Goal: Obtain resource: Obtain resource

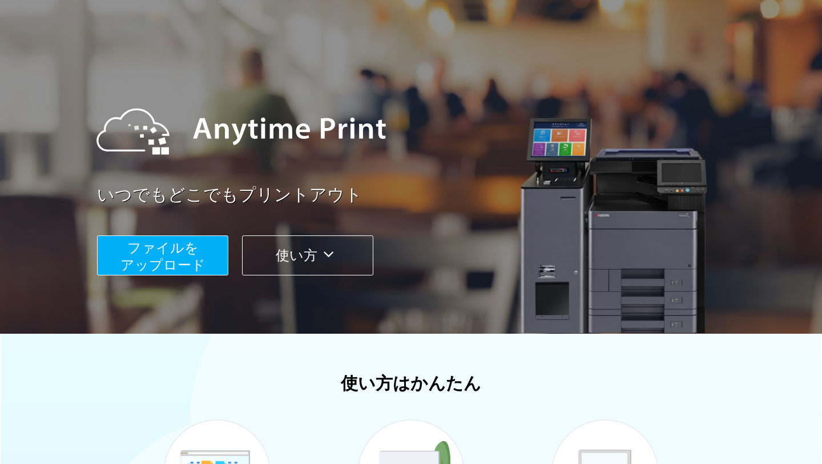
scroll to position [39, 0]
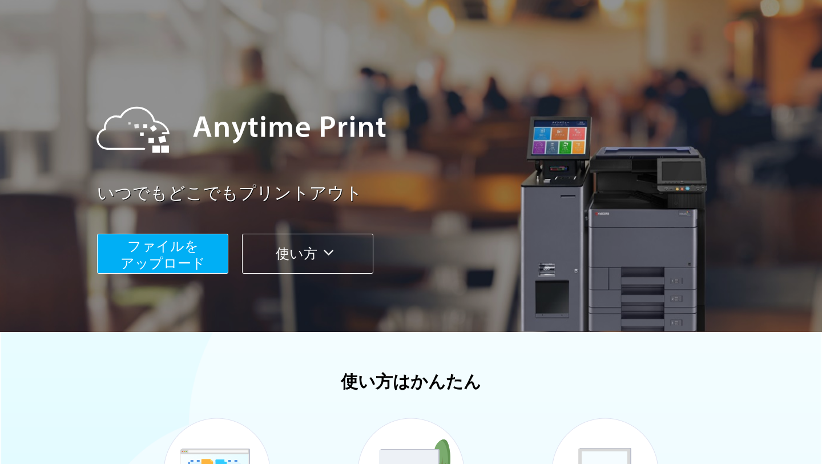
click at [190, 261] on span "ファイルを ​​アップロード" at bounding box center [162, 254] width 85 height 33
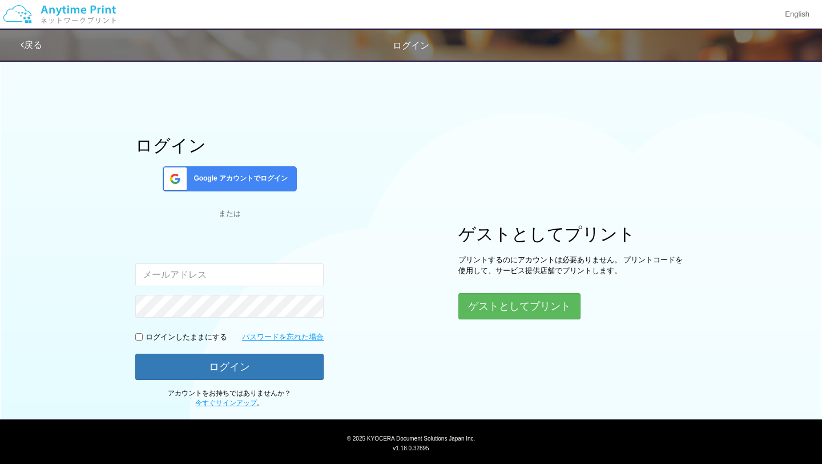
drag, startPoint x: 197, startPoint y: 104, endPoint x: 199, endPoint y: 119, distance: 14.4
click at [197, 104] on div "ログイン Google アカウントでログイン または 入力されたメールアドレスまたはパスワードが正しくありません。 ログインしたままにする パスワードを忘れた…" at bounding box center [411, 231] width 685 height 355
click at [491, 294] on button "ゲストとしてプリント" at bounding box center [519, 306] width 121 height 25
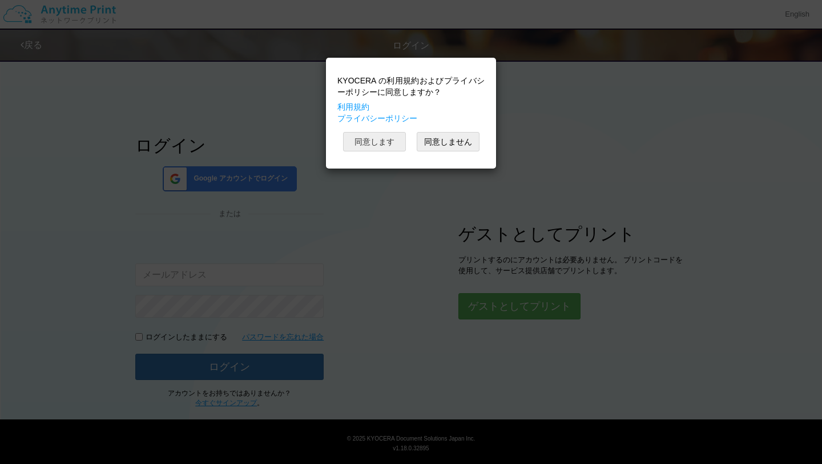
click at [385, 139] on button "同意します" at bounding box center [374, 141] width 63 height 19
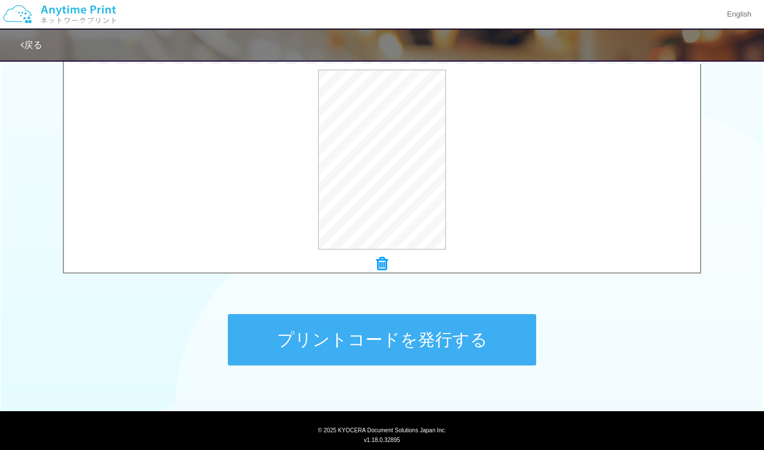
scroll to position [390, 0]
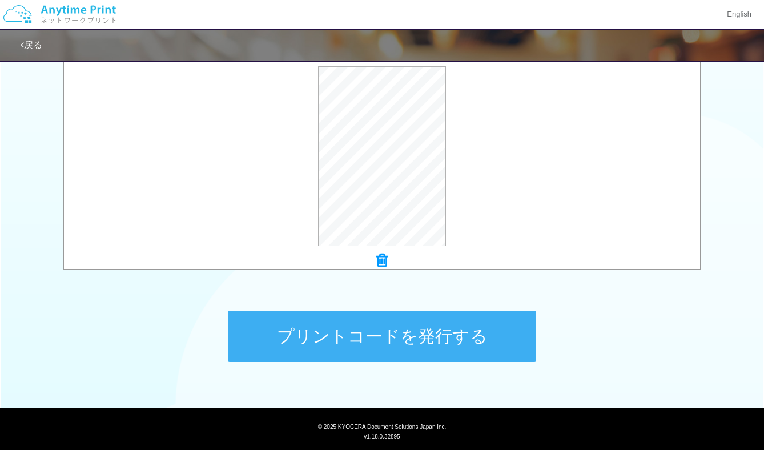
click at [433, 336] on button "プリントコードを発行する" at bounding box center [382, 336] width 308 height 51
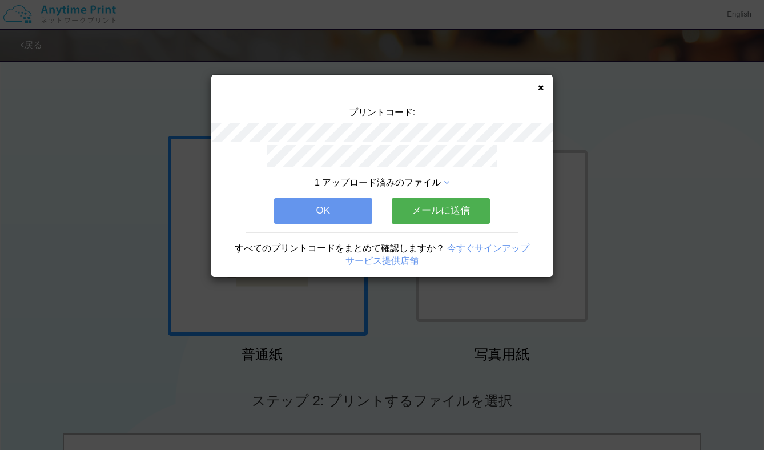
click at [352, 216] on button "OK" at bounding box center [323, 210] width 98 height 25
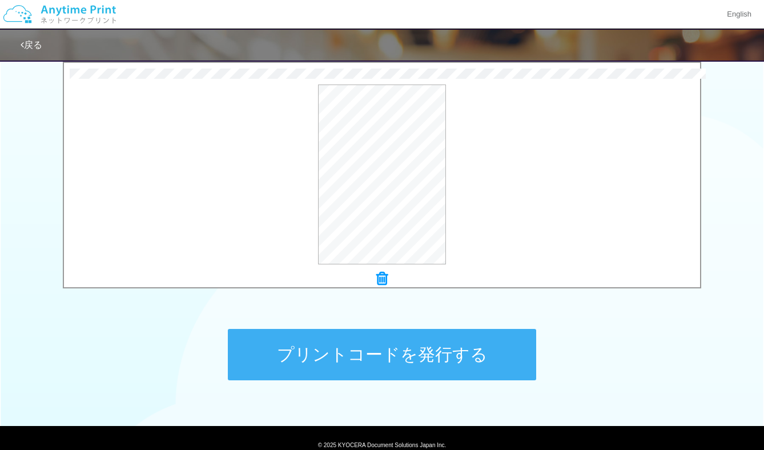
scroll to position [374, 0]
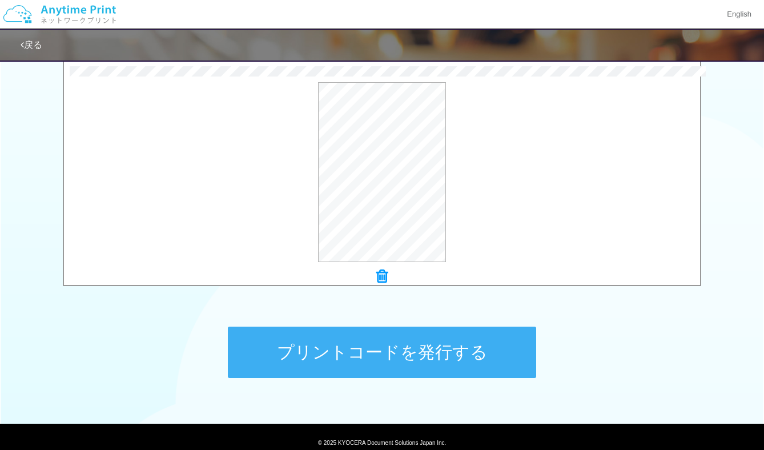
click at [396, 344] on button "プリントコードを発行する" at bounding box center [382, 352] width 308 height 51
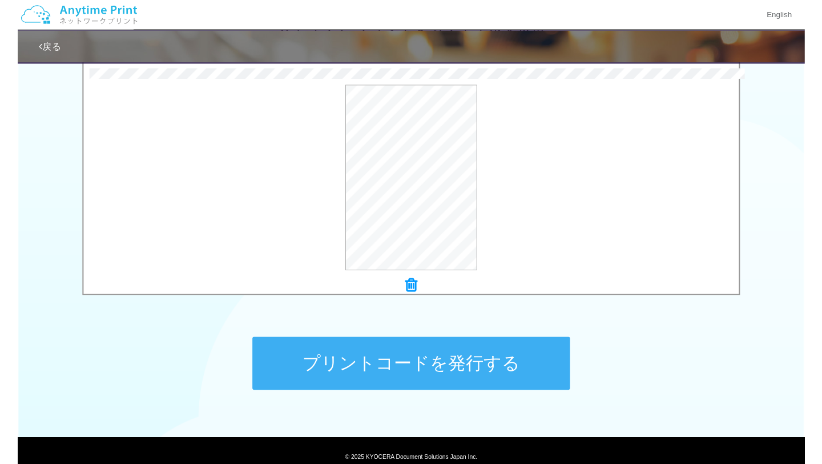
scroll to position [0, 0]
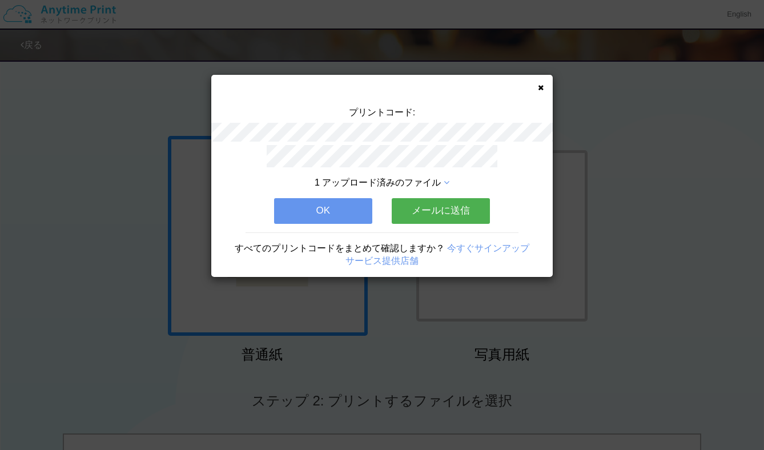
drag, startPoint x: 239, startPoint y: 109, endPoint x: 499, endPoint y: 207, distance: 277.2
click at [497, 213] on div "プリントコード: 1 アップロード済みのファイル OK メールに送信 すべてのプリントコードをまとめて確認しますか？ 今すぐサインアップ サービス提供店舗" at bounding box center [381, 176] width 341 height 202
click at [600, 151] on div "プリントコード: 1 アップロード済みのファイル OK メールに送信 すべてのプリントコードをまとめて確認しますか？ 今すぐサインアップ サービス提供店舗" at bounding box center [382, 225] width 764 height 450
click at [544, 92] on div "プリントコード: 1 アップロード済みのファイル OK メールに送信 すべてのプリントコードをまとめて確認しますか？ 今すぐサインアップ サービス提供店舗" at bounding box center [381, 176] width 341 height 202
click at [541, 89] on icon at bounding box center [541, 87] width 6 height 7
